Goal: Find contact information: Find contact information

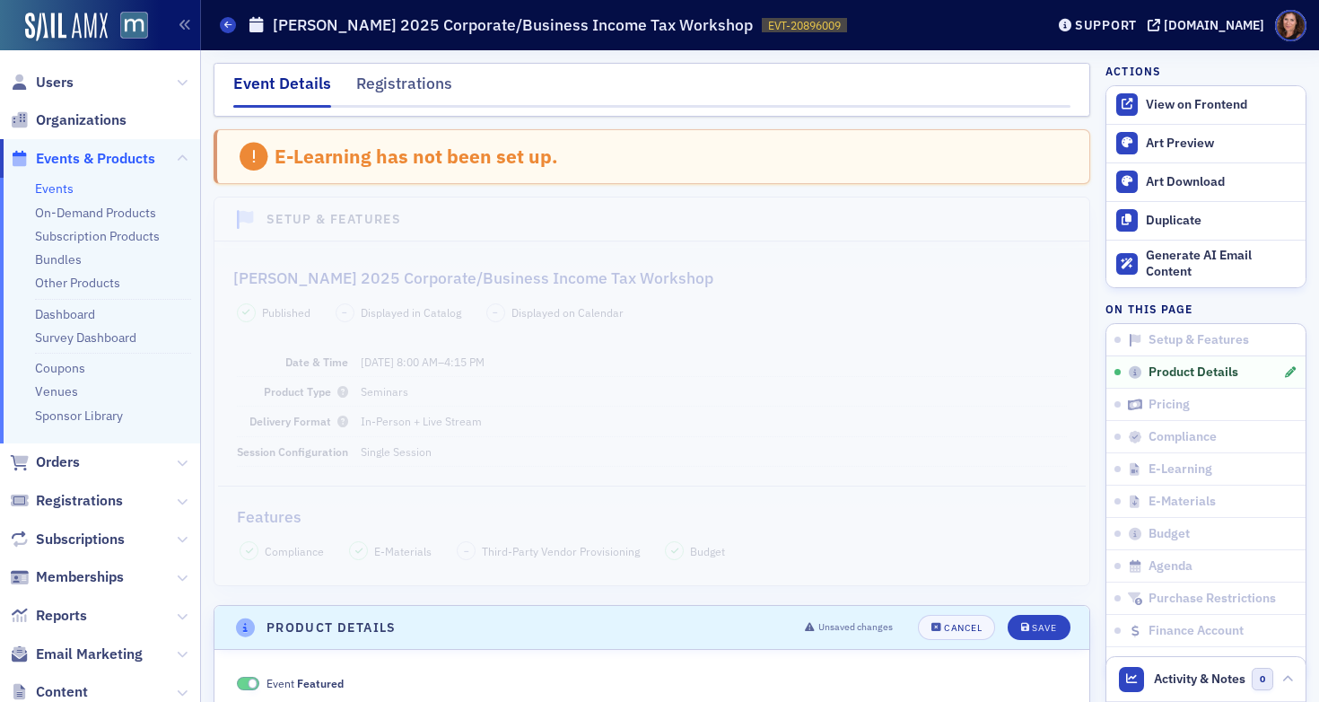
scroll to position [2419, 0]
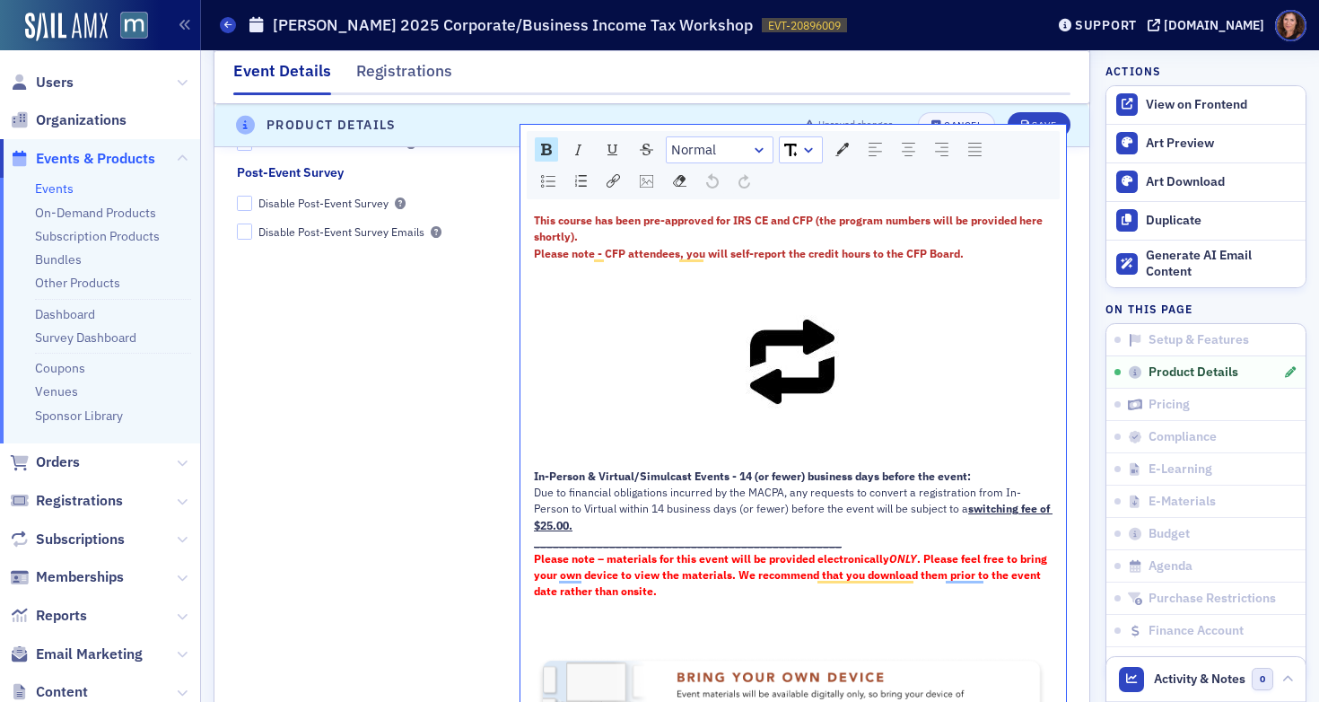
click at [65, 188] on link "Events" at bounding box center [54, 188] width 39 height 16
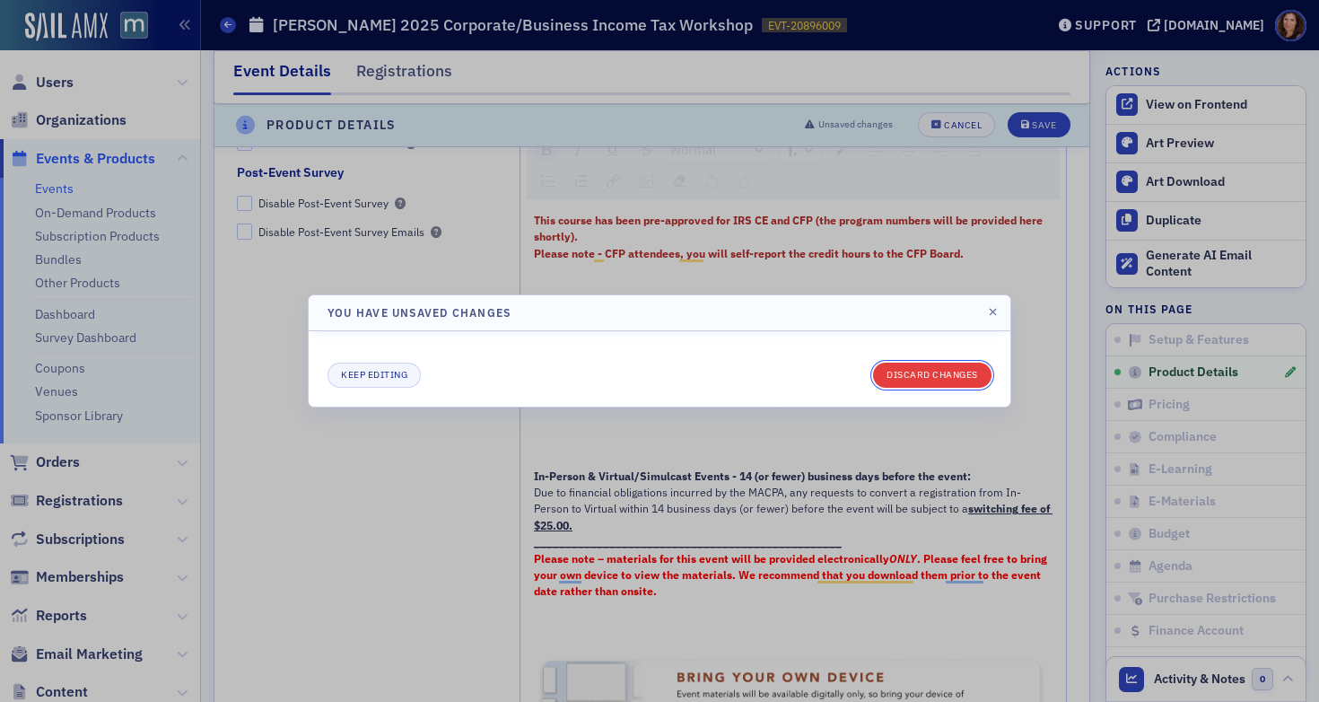
click at [935, 372] on button "Discard changes" at bounding box center [932, 374] width 118 height 25
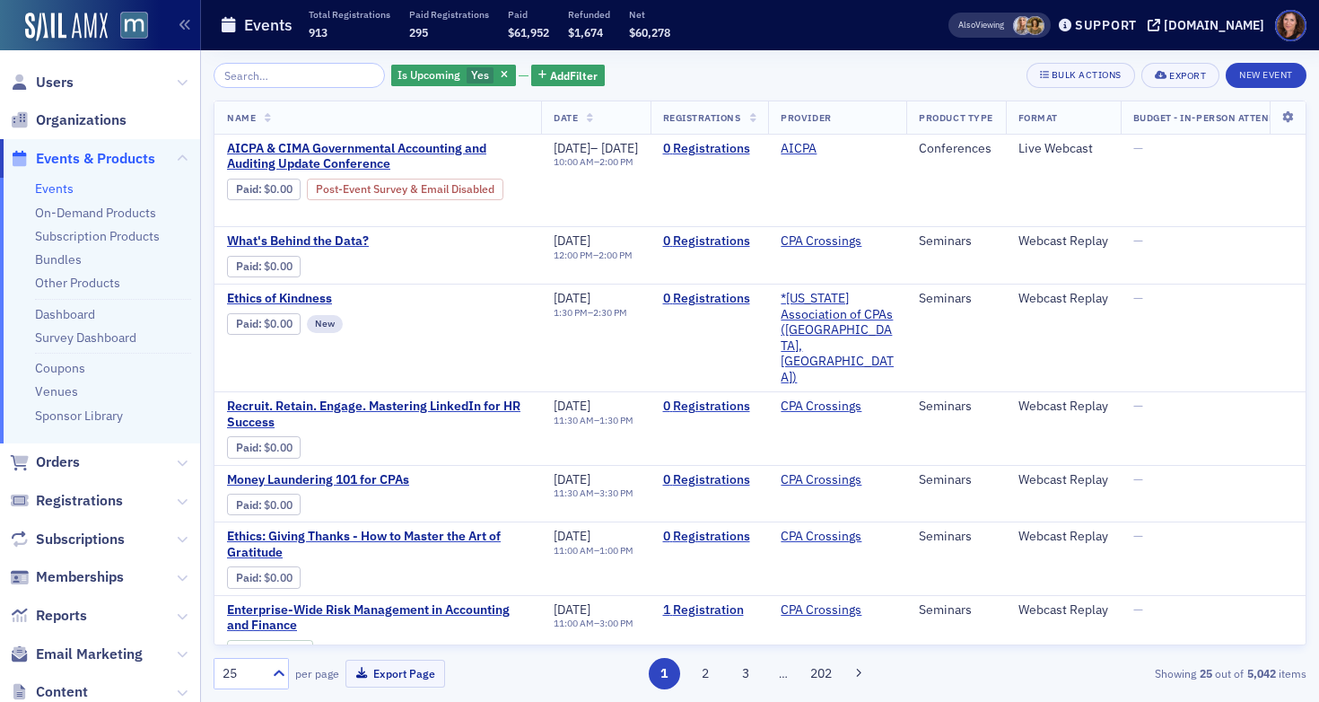
click at [291, 74] on input "search" at bounding box center [299, 75] width 171 height 25
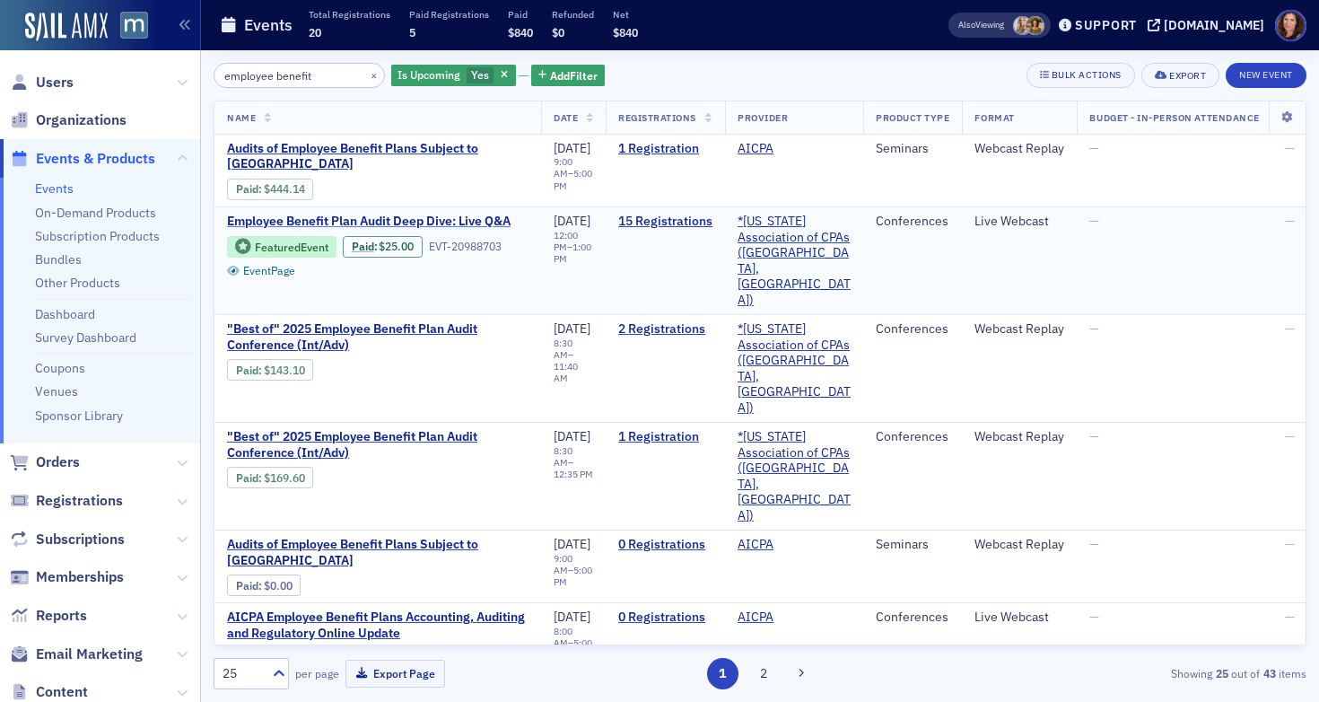
type input "employee benefit"
click at [301, 214] on span "Employee Benefit Plan Audit Deep Dive: Live Q&A" at bounding box center [377, 222] width 301 height 16
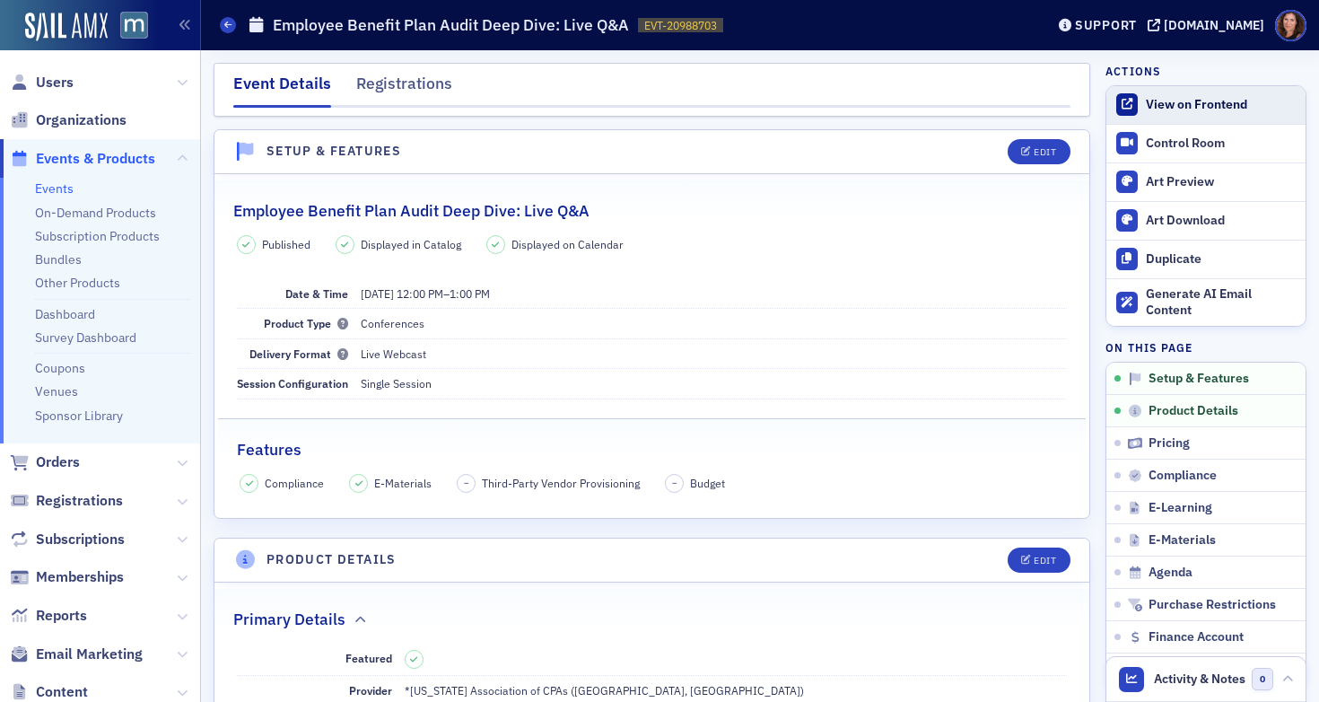
click at [1166, 100] on div "View on Frontend" at bounding box center [1221, 105] width 151 height 16
click at [53, 85] on span "Users" at bounding box center [55, 83] width 38 height 20
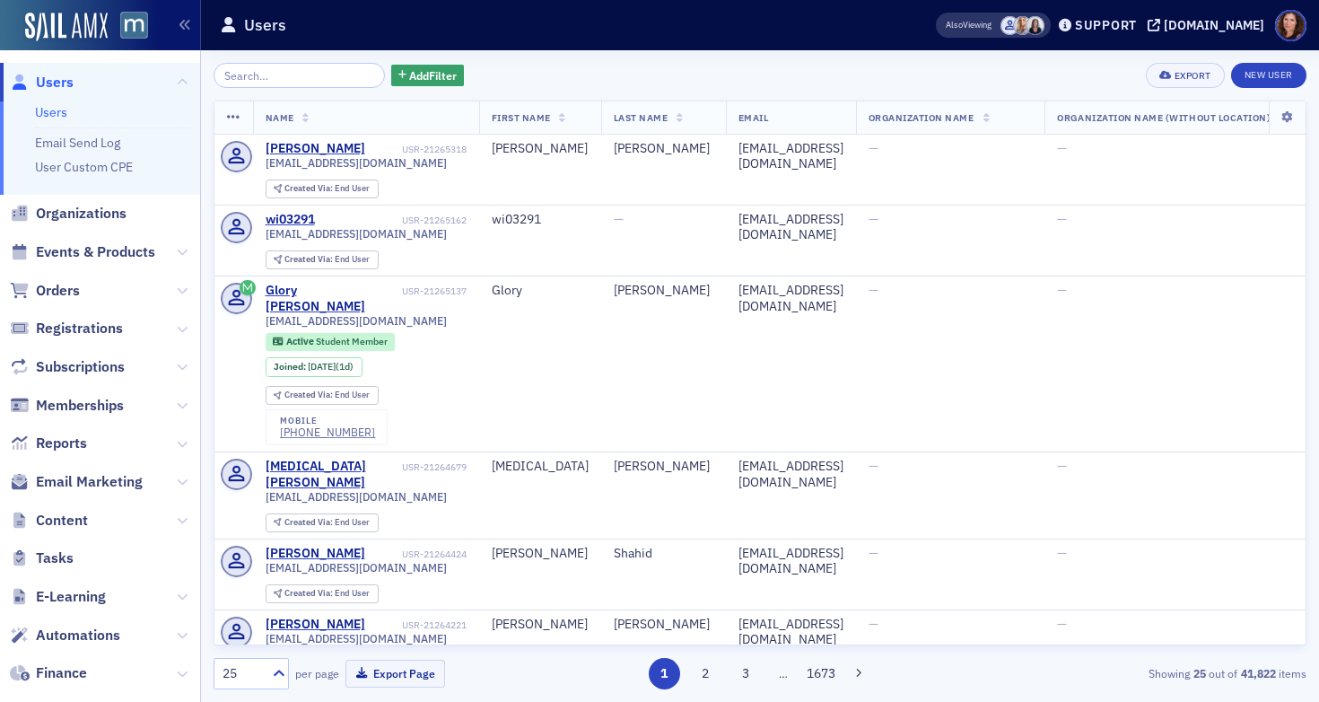
click at [302, 74] on input "search" at bounding box center [299, 75] width 171 height 25
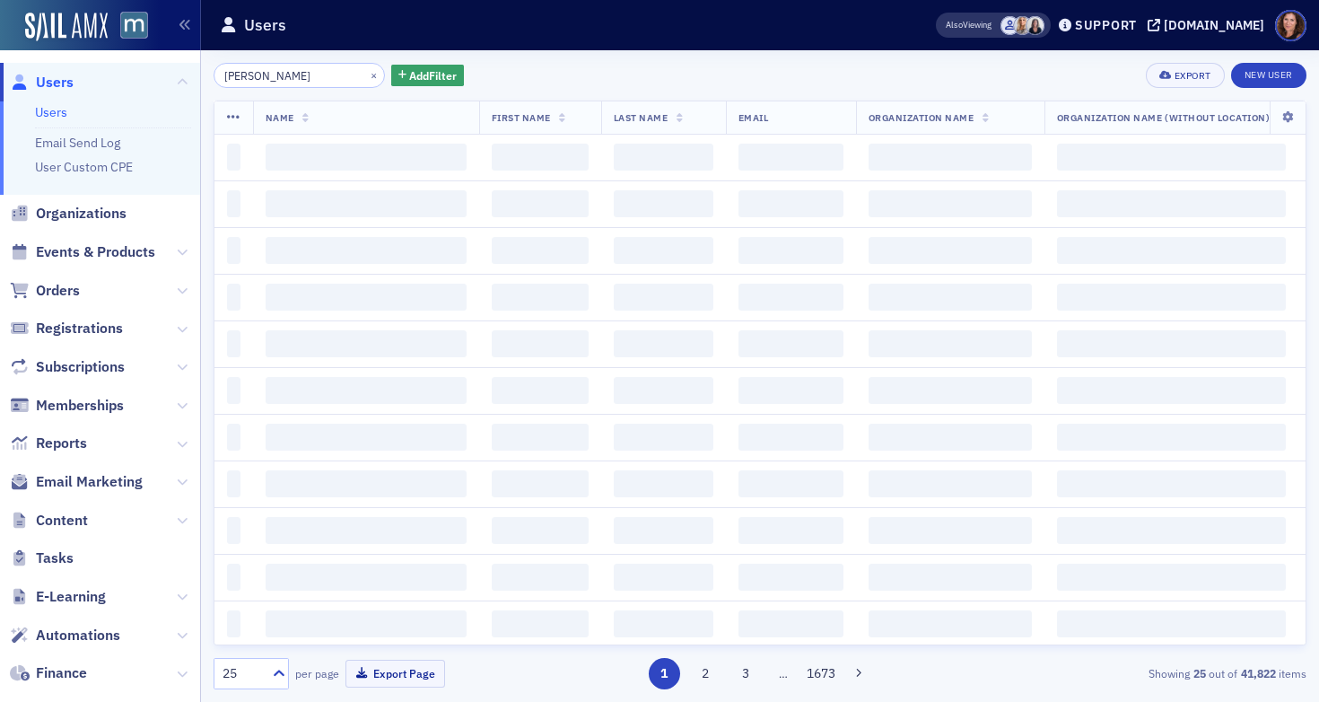
type input "alan Chvotkin"
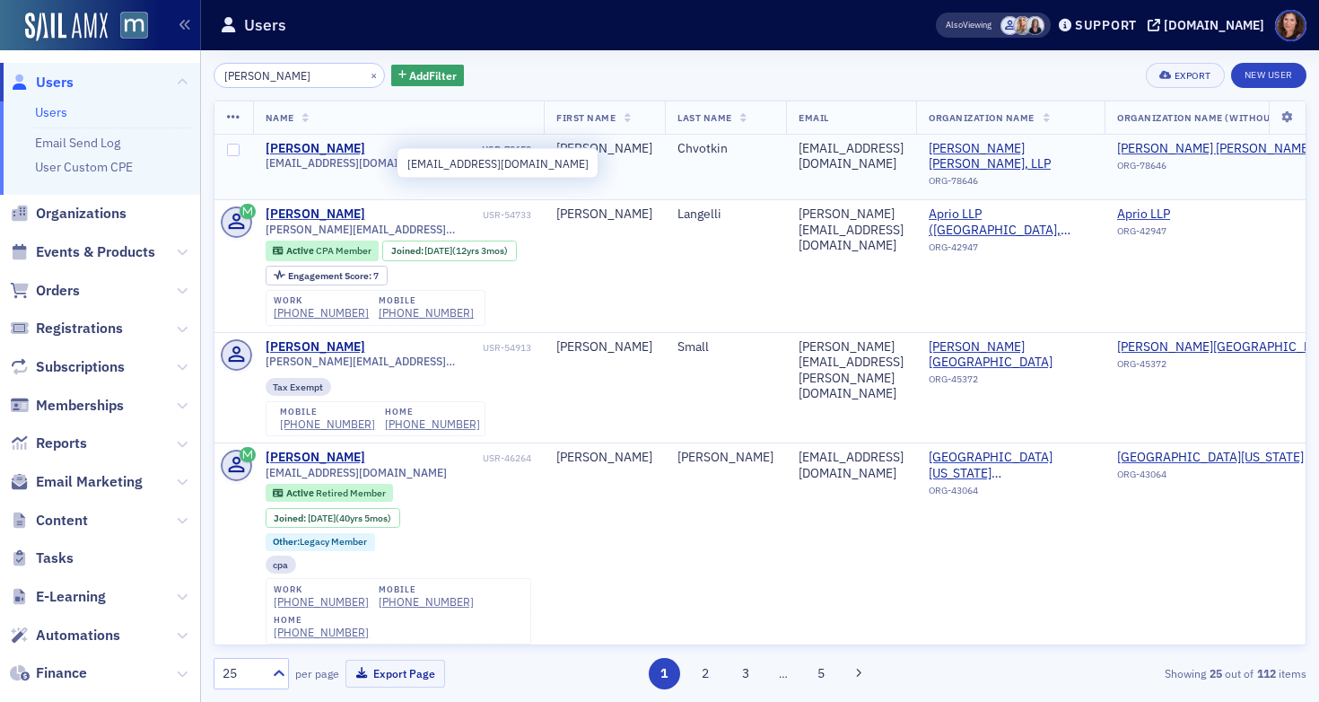
click at [360, 170] on span "[EMAIL_ADDRESS][DOMAIN_NAME]" at bounding box center [356, 162] width 181 height 13
copy div "[EMAIL_ADDRESS][DOMAIN_NAME]"
click at [371, 164] on span "[EMAIL_ADDRESS][DOMAIN_NAME]" at bounding box center [356, 162] width 181 height 13
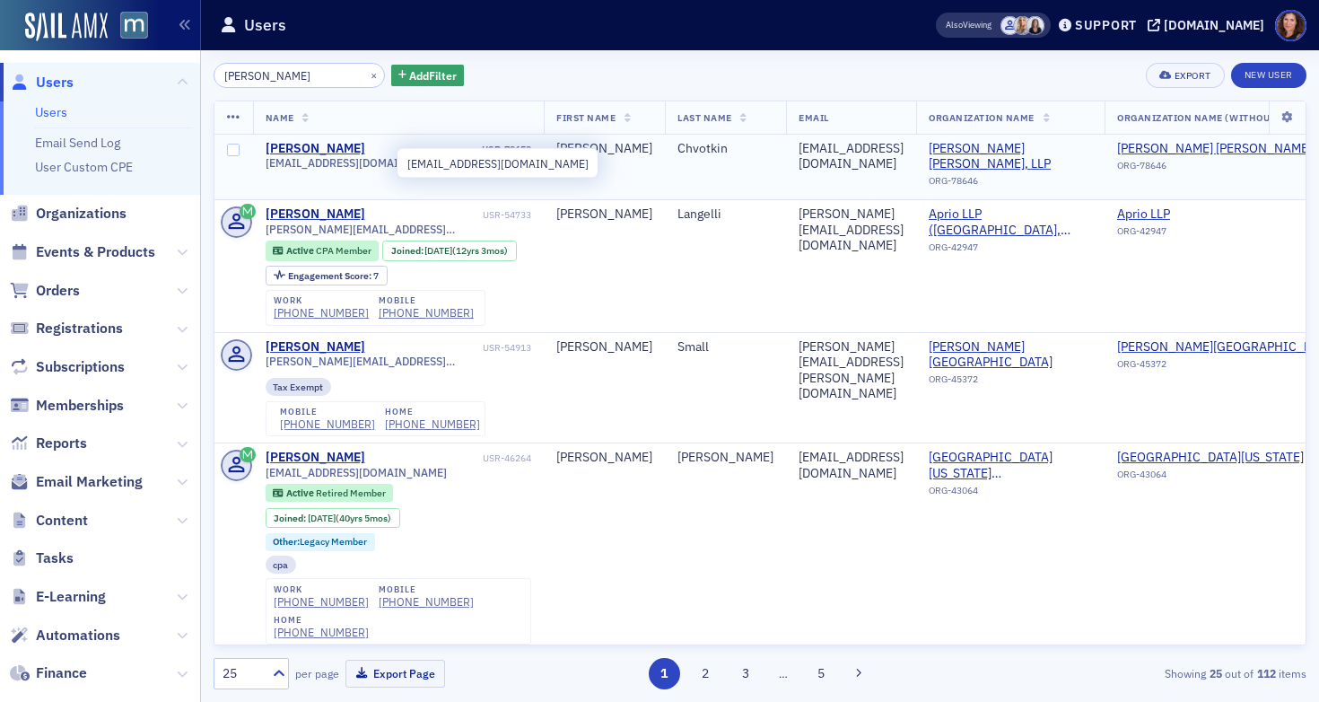
click at [370, 165] on span "[EMAIL_ADDRESS][DOMAIN_NAME]" at bounding box center [356, 162] width 181 height 13
copy div "[EMAIL_ADDRESS][DOMAIN_NAME]"
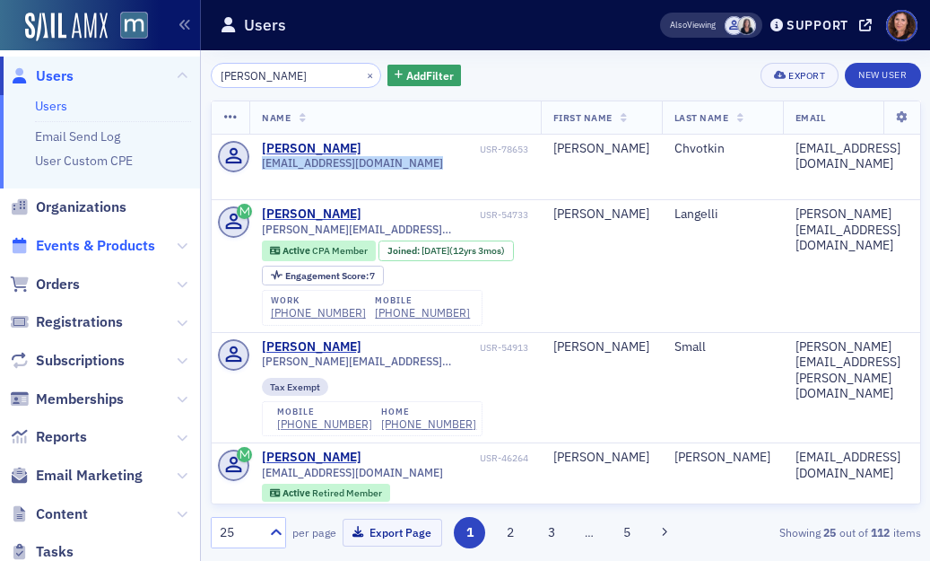
click at [102, 247] on span "Events & Products" at bounding box center [95, 246] width 119 height 20
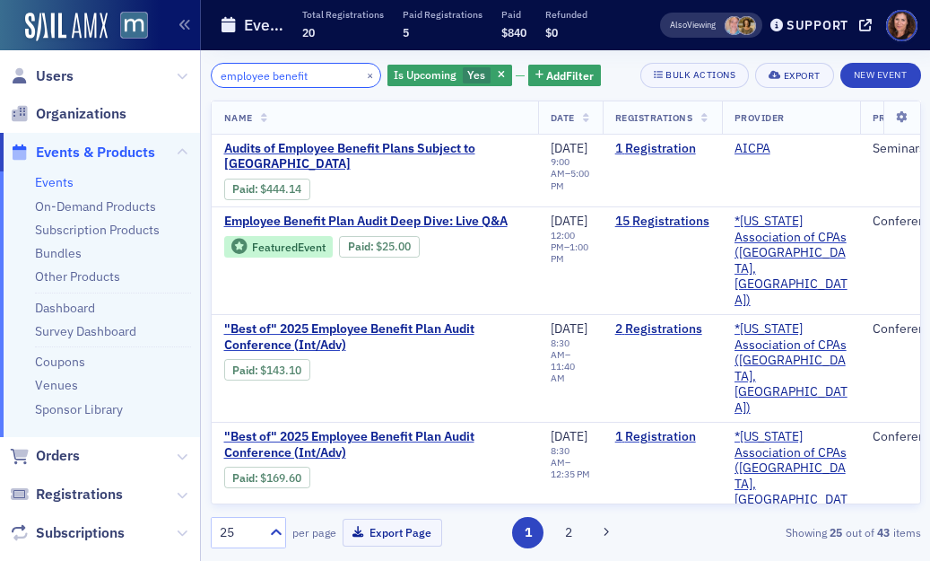
click at [270, 76] on input "employee benefit" at bounding box center [296, 75] width 171 height 25
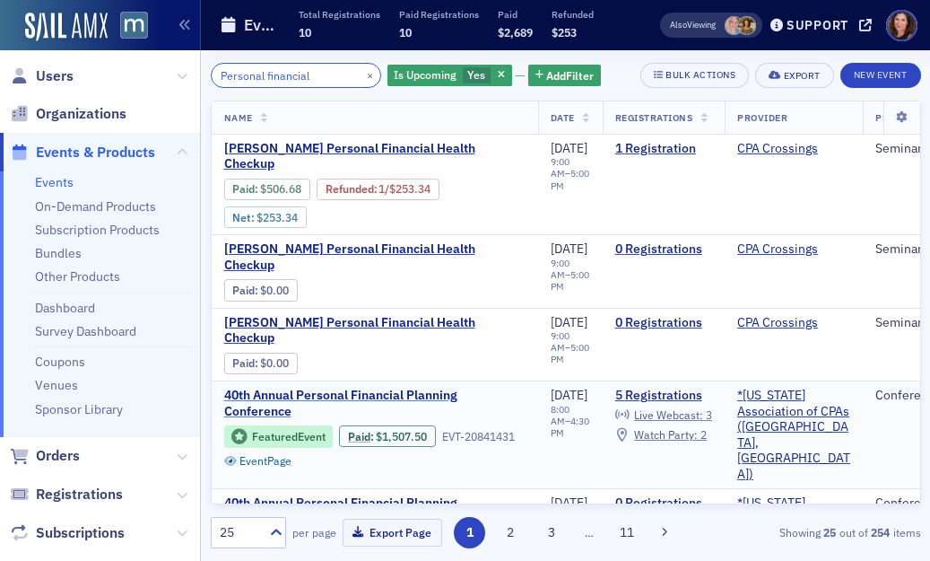
type input "Personal financial"
click at [363, 388] on span "40th Annual Personal Financial Planning Conference" at bounding box center [374, 403] width 301 height 31
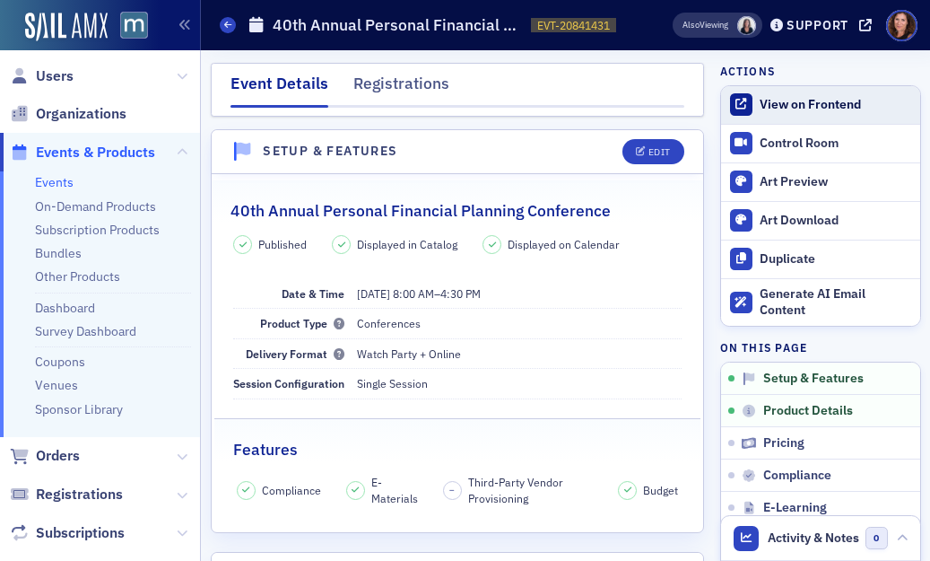
click at [800, 108] on div "View on Frontend" at bounding box center [835, 105] width 151 height 16
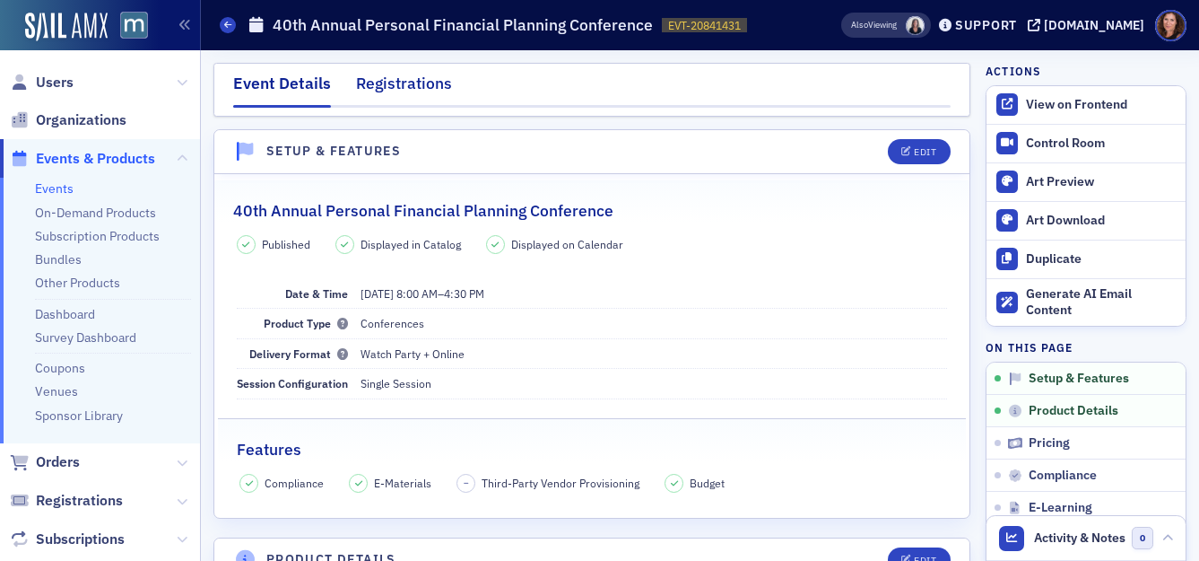
click at [400, 84] on div "Registrations" at bounding box center [404, 88] width 96 height 33
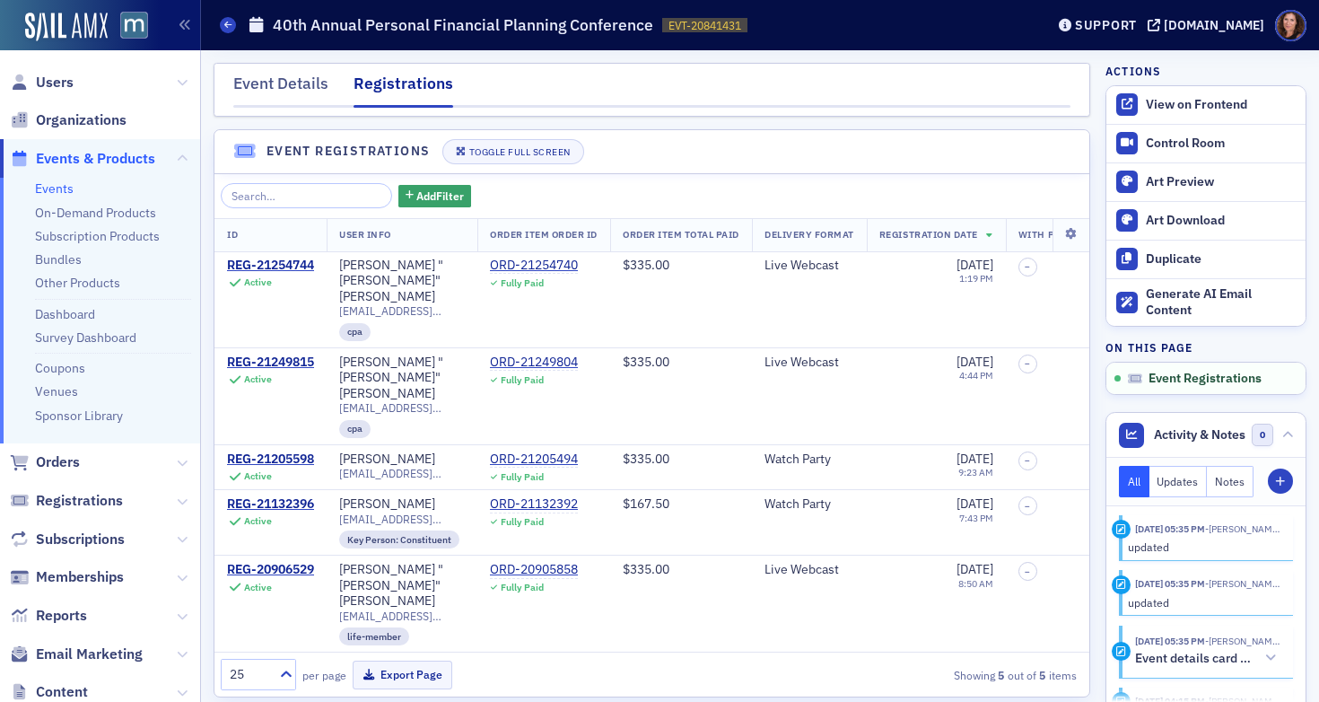
click at [49, 191] on link "Events" at bounding box center [54, 188] width 39 height 16
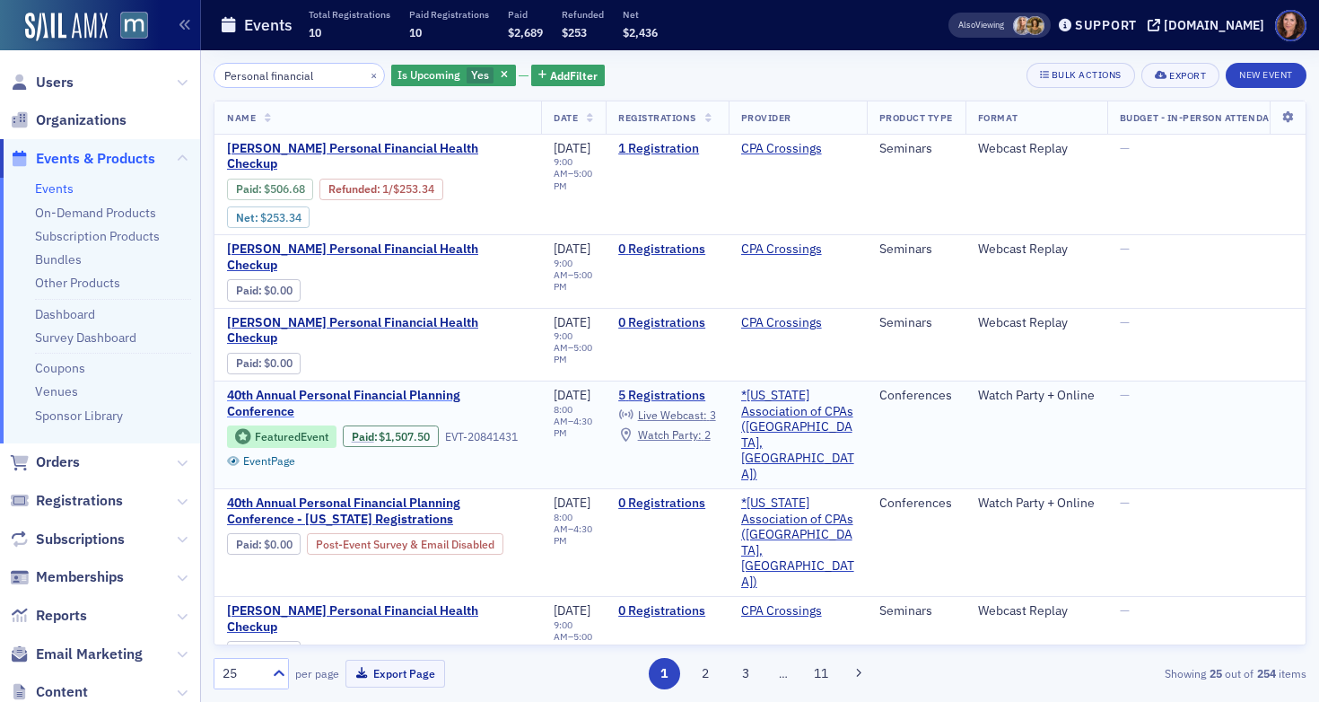
click at [322, 388] on span "40th Annual Personal Financial Planning Conference" at bounding box center [377, 403] width 301 height 31
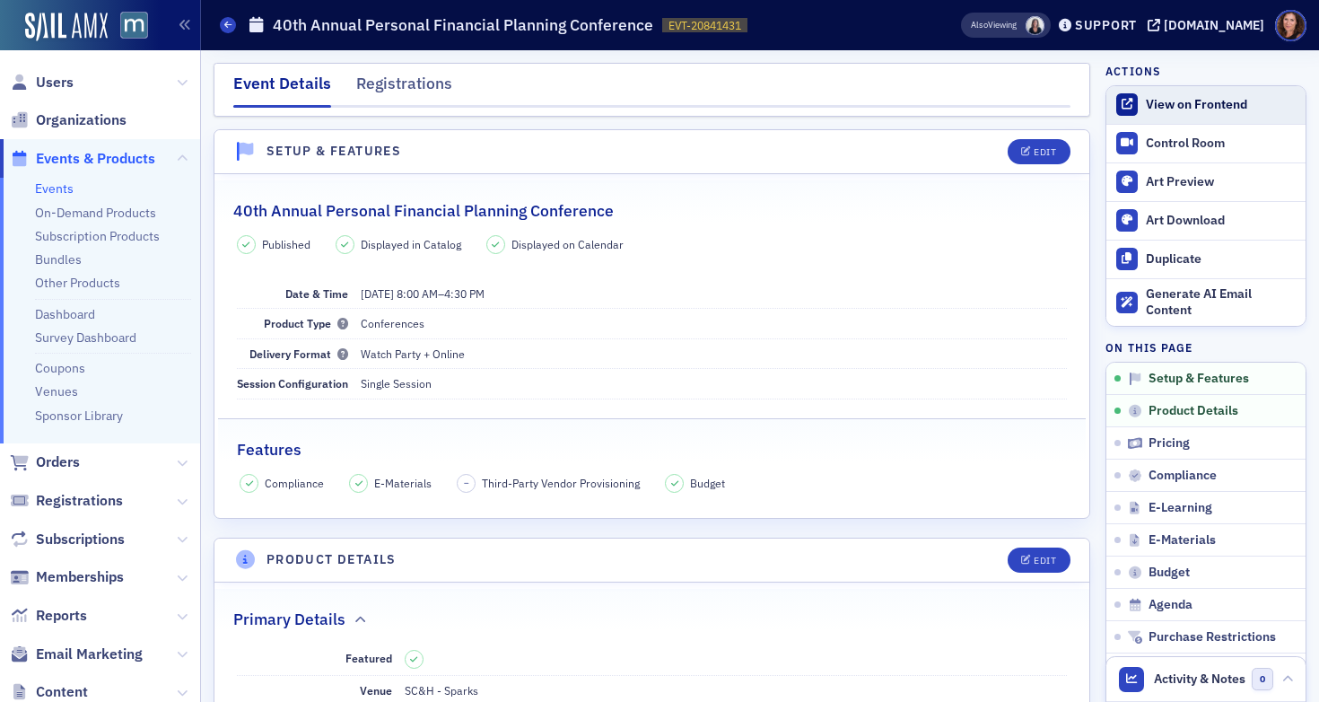
click at [1159, 103] on div "View on Frontend" at bounding box center [1221, 105] width 151 height 16
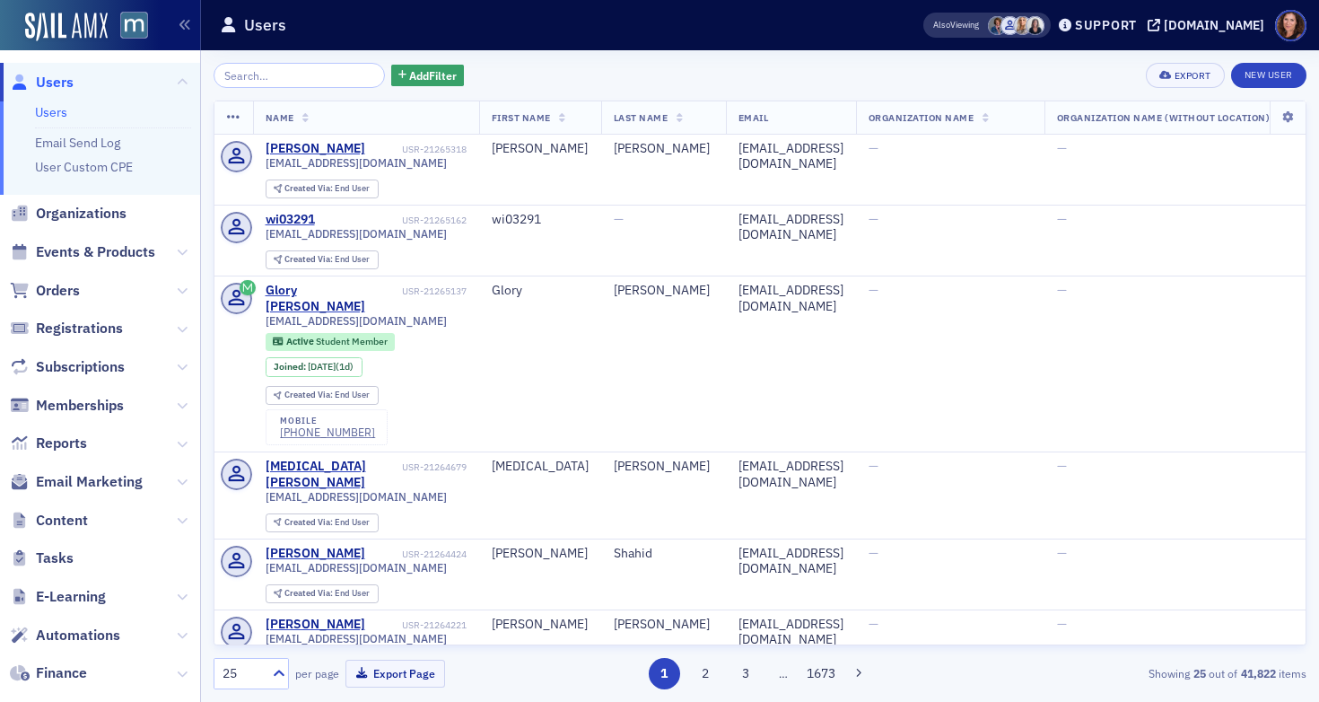
click at [297, 74] on input "search" at bounding box center [299, 75] width 171 height 25
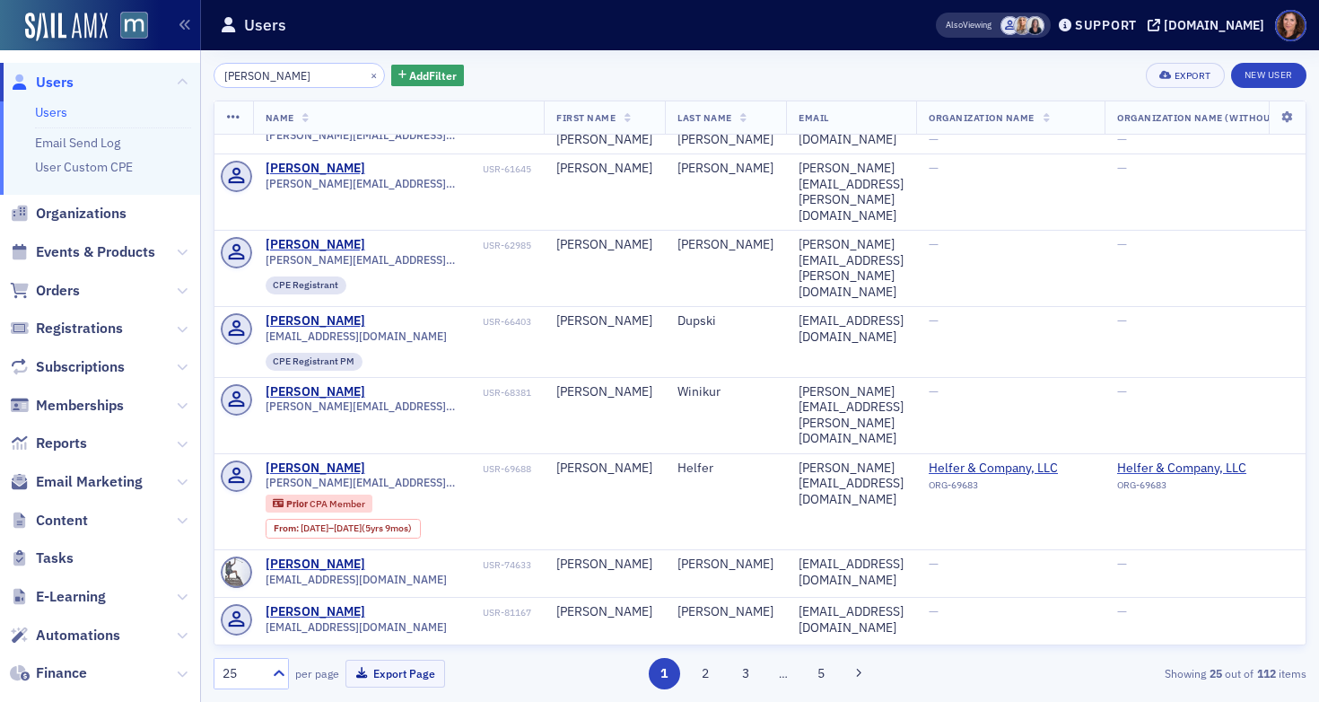
scroll to position [2853, 0]
click at [263, 75] on input "[PERSON_NAME]" at bounding box center [299, 75] width 171 height 25
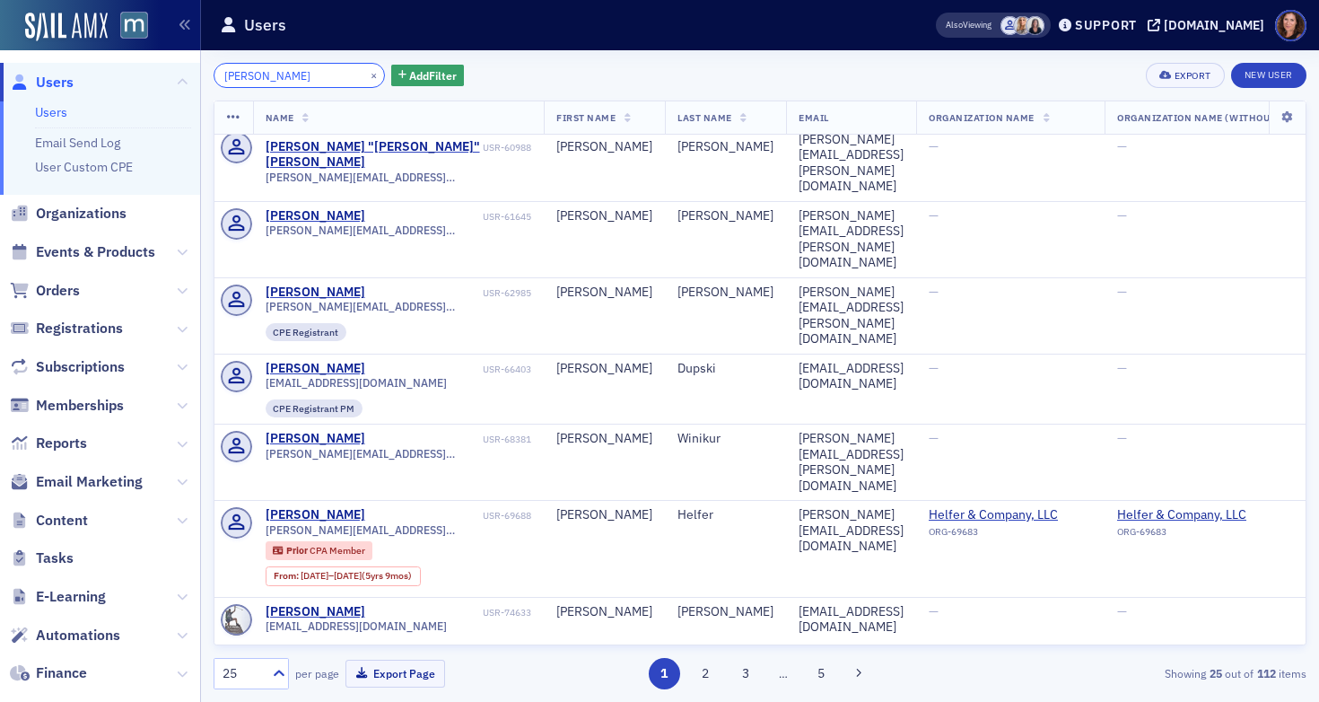
type input "[PERSON_NAME]"
